Goal: Find specific page/section

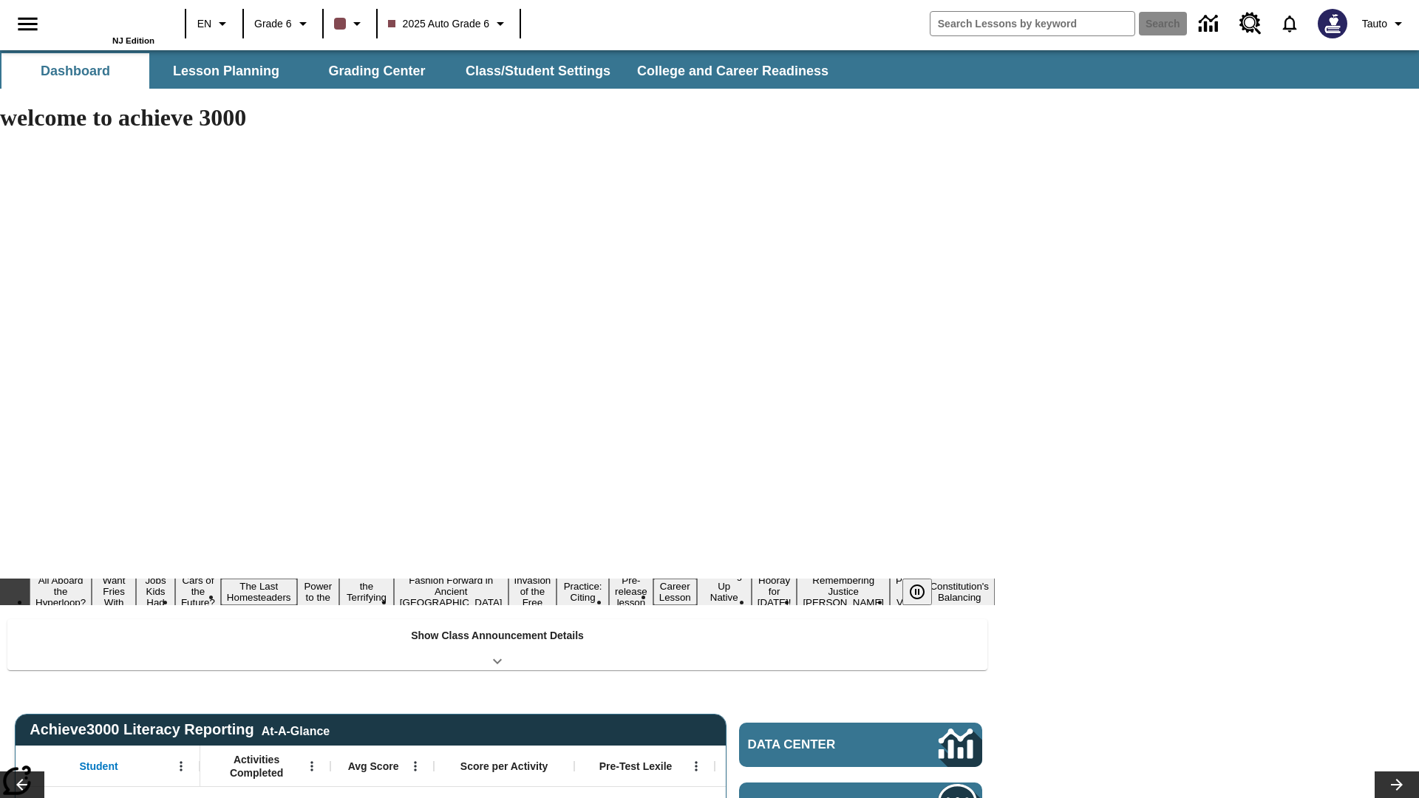
type input "-1"
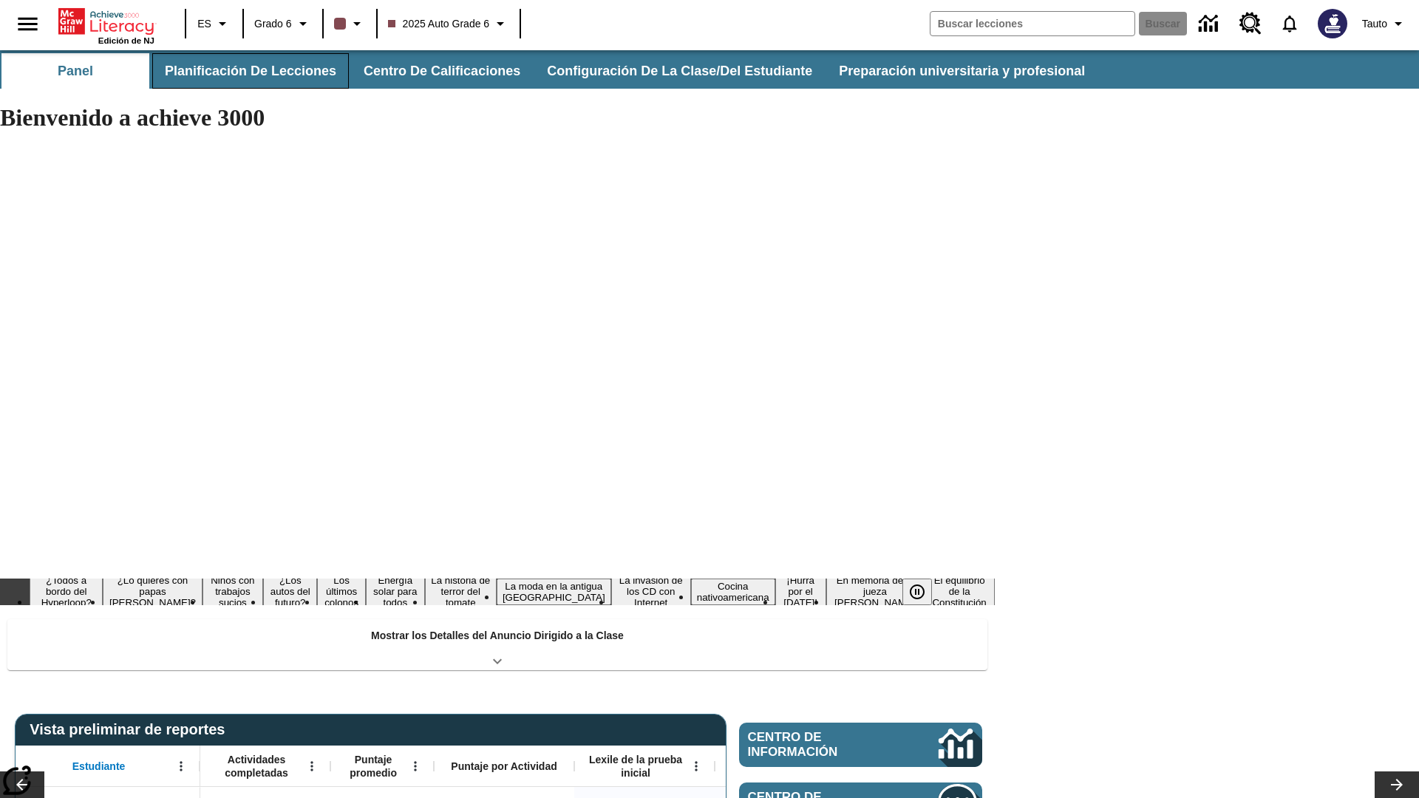
click at [248, 71] on button "Planificación de lecciones" at bounding box center [250, 70] width 197 height 35
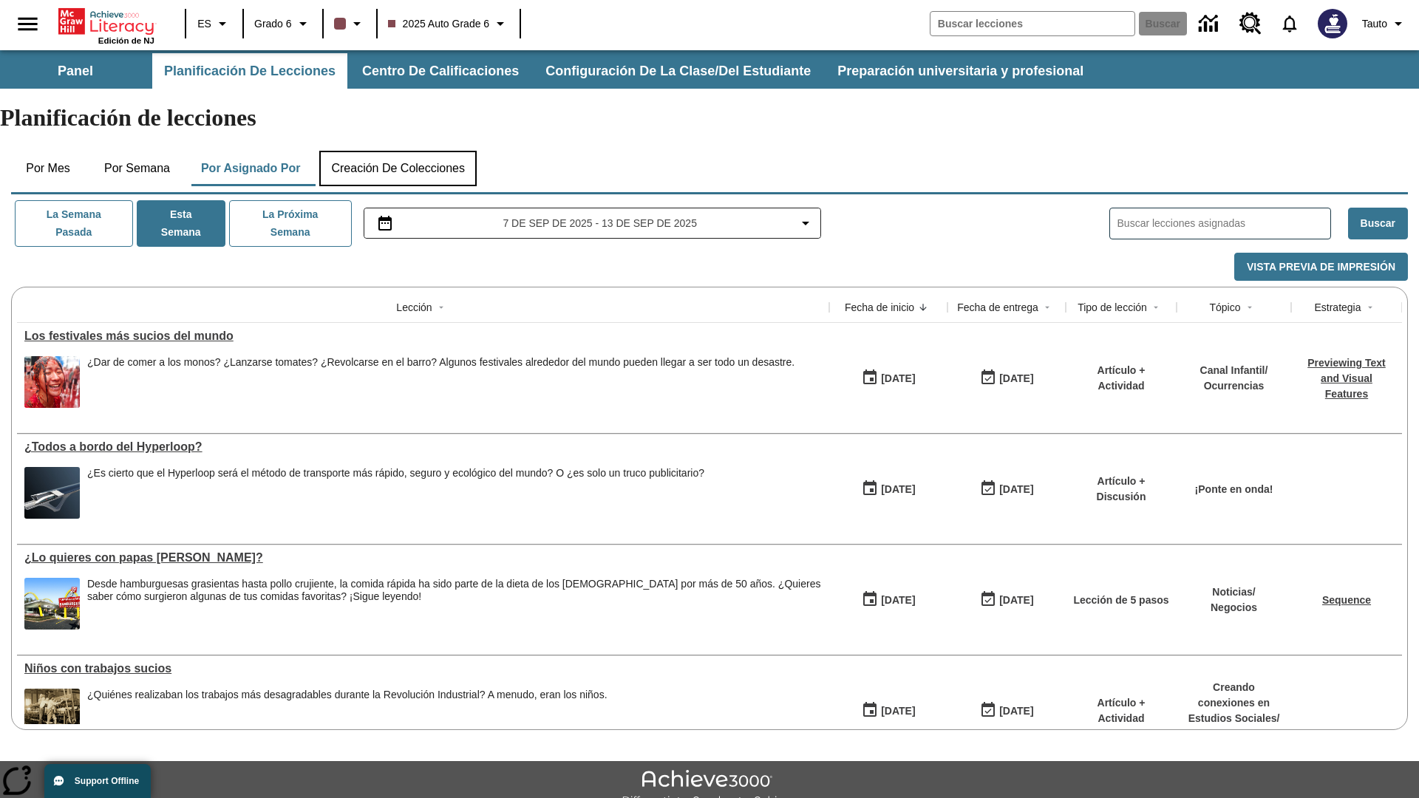
click at [403, 151] on button "Creación de colecciones" at bounding box center [397, 168] width 157 height 35
